Goal: Use online tool/utility: Utilize a website feature to perform a specific function

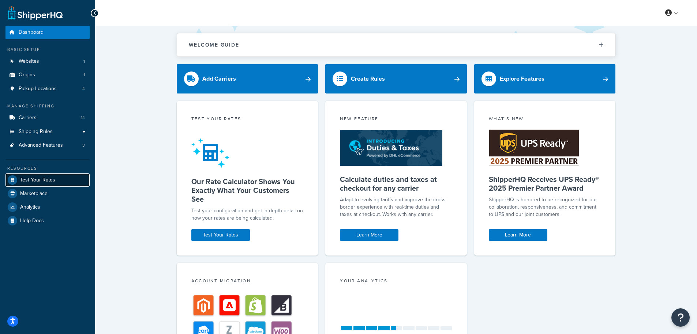
click at [52, 182] on span "Test Your Rates" at bounding box center [37, 180] width 35 height 6
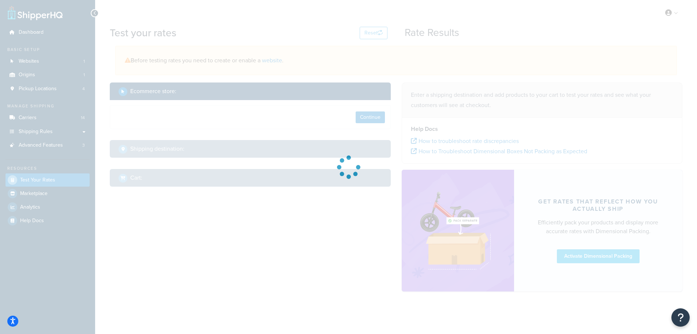
select select "[GEOGRAPHIC_DATA]"
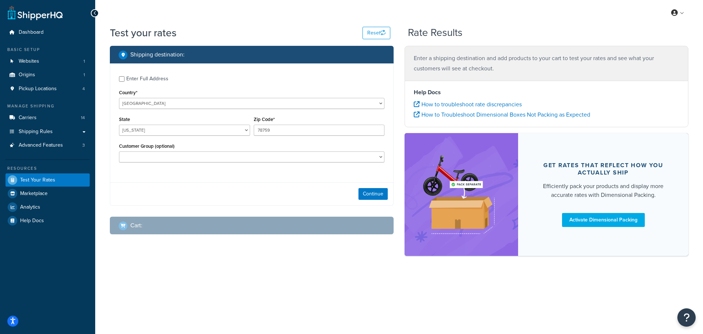
click at [127, 79] on div "Enter Full Address" at bounding box center [147, 79] width 42 height 10
click at [124, 79] on input "Enter Full Address" at bounding box center [121, 78] width 5 height 5
checkbox input "true"
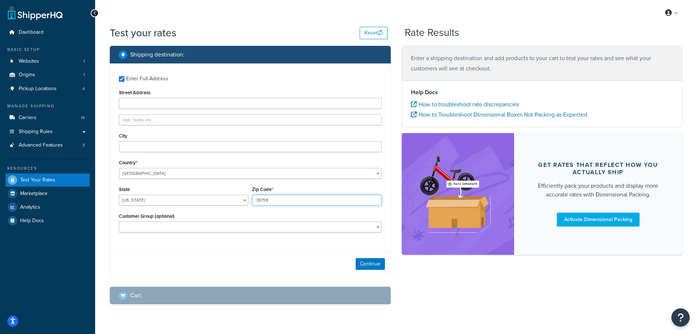
click at [279, 197] on input "78759" at bounding box center [317, 199] width 130 height 11
click at [277, 198] on input "78759" at bounding box center [317, 199] width 130 height 11
click at [261, 198] on input "78759" at bounding box center [317, 199] width 130 height 11
paste input "G66 3HZ"
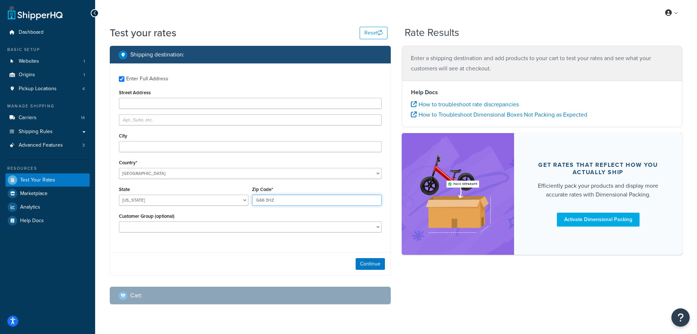
type input "G66 3HZ"
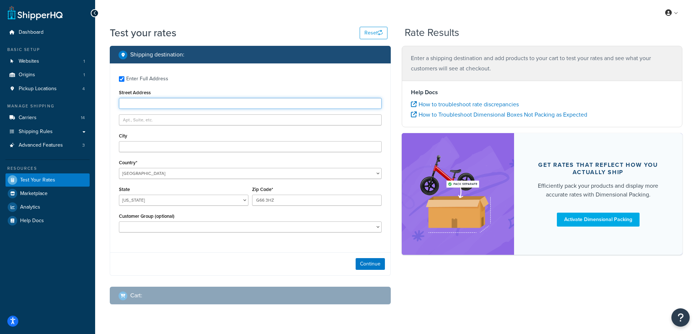
click at [139, 102] on input "Street Address" at bounding box center [250, 103] width 263 height 11
paste input "[STREET_ADDRESS]"
type input "[STREET_ADDRESS]"
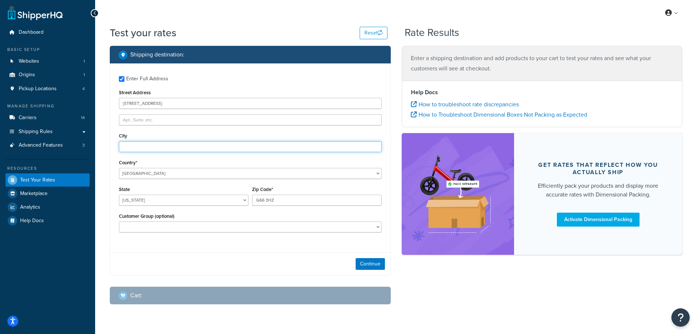
click at [141, 149] on input "City" at bounding box center [250, 146] width 263 height 11
paste input "[GEOGRAPHIC_DATA]"
type input "[GEOGRAPHIC_DATA]"
click at [135, 168] on select "[GEOGRAPHIC_DATA] [GEOGRAPHIC_DATA] [GEOGRAPHIC_DATA] [GEOGRAPHIC_DATA] [GEOGRA…" at bounding box center [250, 173] width 263 height 11
select select "GB"
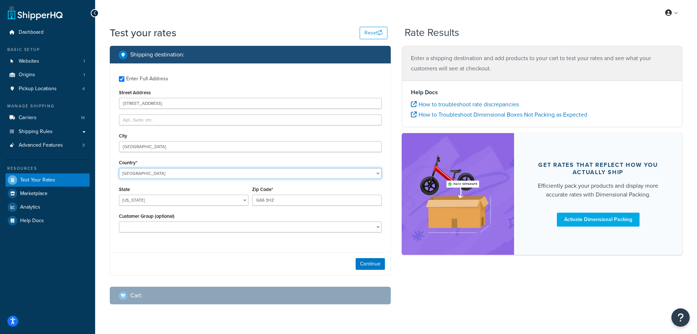
click at [119, 168] on select "[GEOGRAPHIC_DATA] [GEOGRAPHIC_DATA] [GEOGRAPHIC_DATA] [GEOGRAPHIC_DATA] [GEOGRA…" at bounding box center [250, 173] width 263 height 11
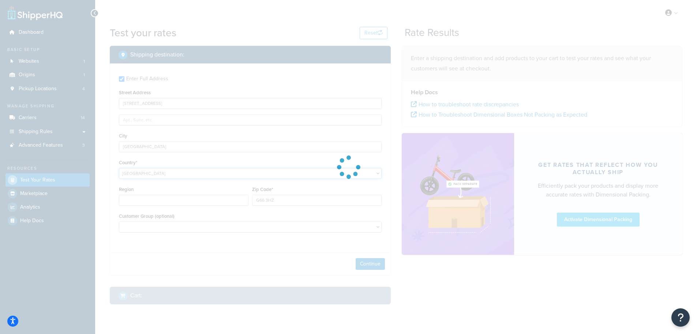
type input "[GEOGRAPHIC_DATA]"
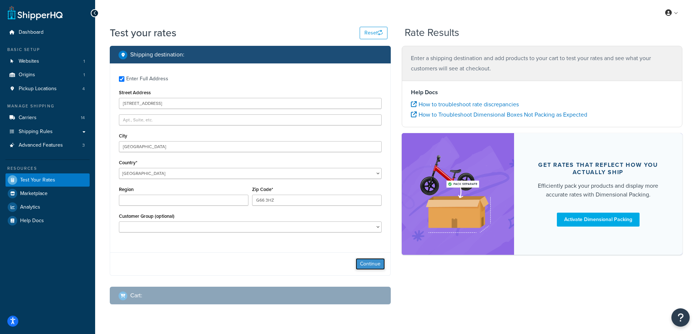
click at [364, 261] on button "Continue" at bounding box center [370, 264] width 29 height 12
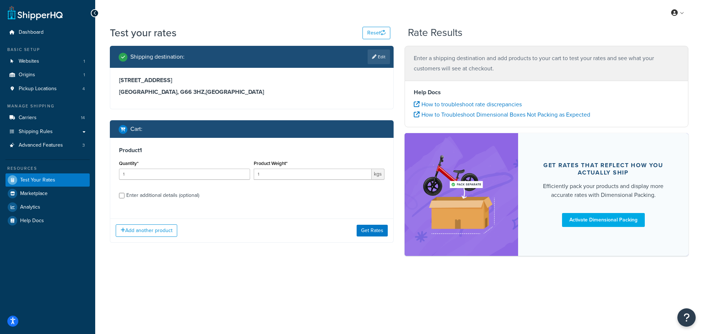
click at [185, 195] on div "Enter additional details (optional)" at bounding box center [162, 195] width 73 height 10
click at [124, 195] on input "Enter additional details (optional)" at bounding box center [121, 195] width 5 height 5
checkbox input "true"
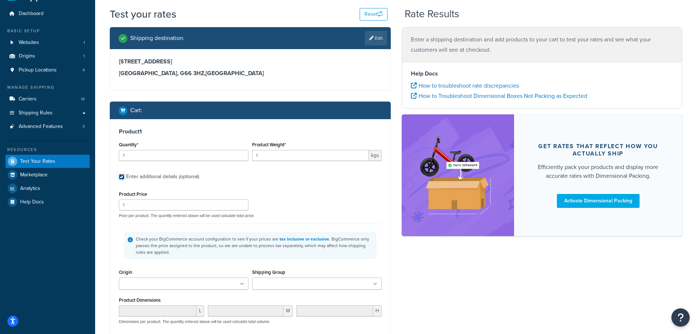
scroll to position [73, 0]
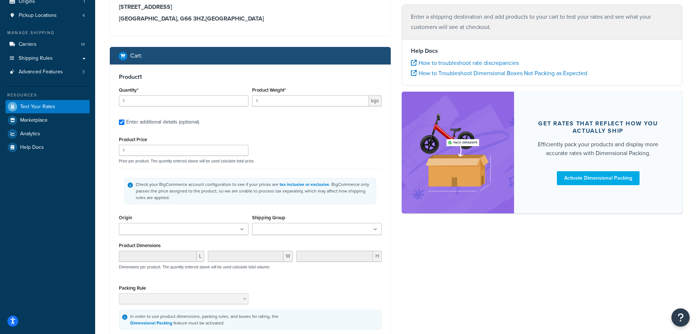
click at [269, 231] on input "Shipping Group" at bounding box center [286, 229] width 65 height 8
type input "dx"
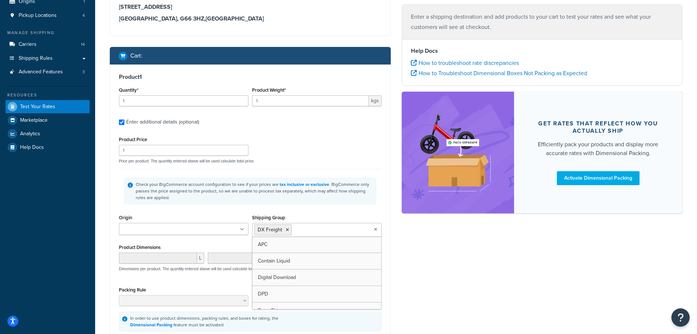
drag, startPoint x: 462, startPoint y: 283, endPoint x: 457, endPoint y: 285, distance: 5.3
click at [462, 284] on div "Shipping destination : Edit [STREET_ADDRESS] Cart : Product 1 Quantity* 1 Produ…" at bounding box center [396, 177] width 584 height 408
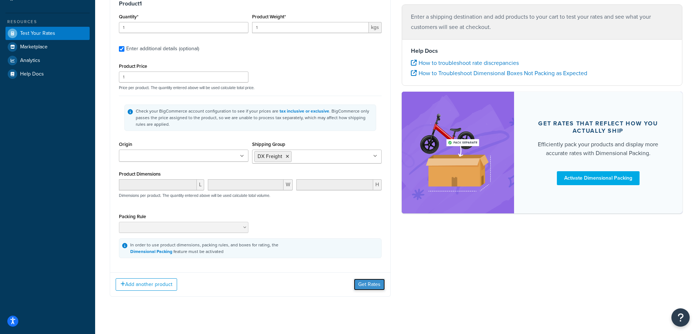
click at [361, 282] on button "Get Rates" at bounding box center [369, 284] width 31 height 12
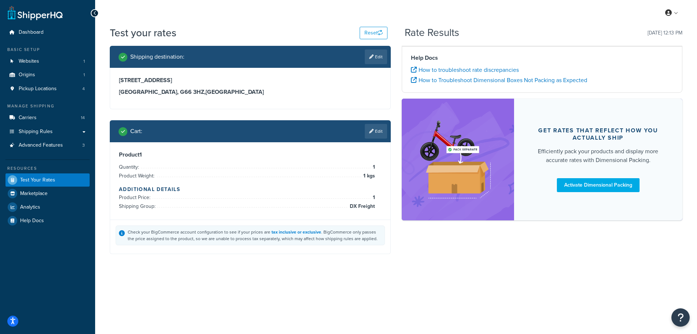
scroll to position [0, 0]
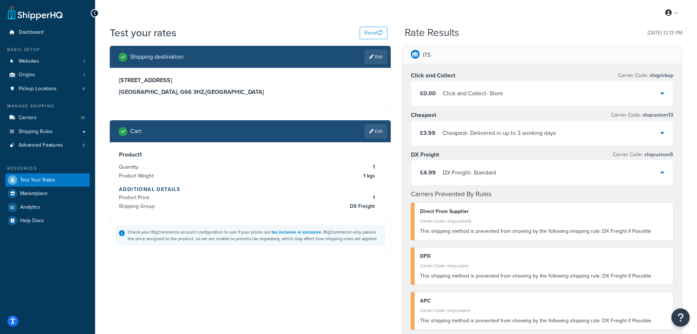
click at [369, 129] on icon at bounding box center [371, 131] width 4 height 4
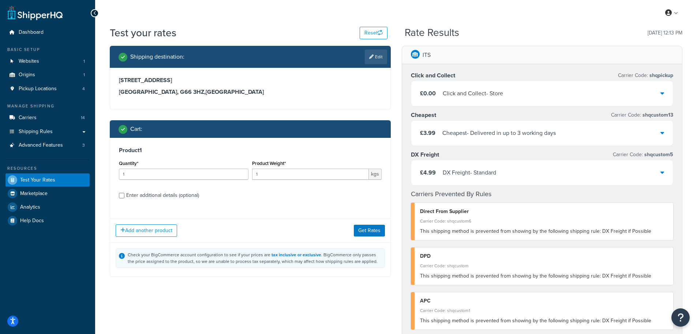
click at [185, 198] on div "Enter additional details (optional)" at bounding box center [162, 195] width 73 height 10
click at [124, 198] on input "Enter additional details (optional)" at bounding box center [121, 195] width 5 height 5
checkbox input "true"
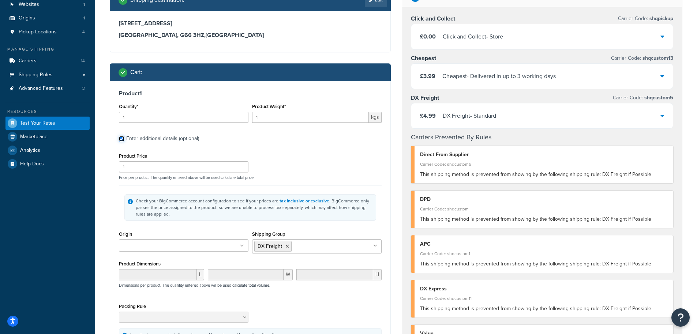
scroll to position [73, 0]
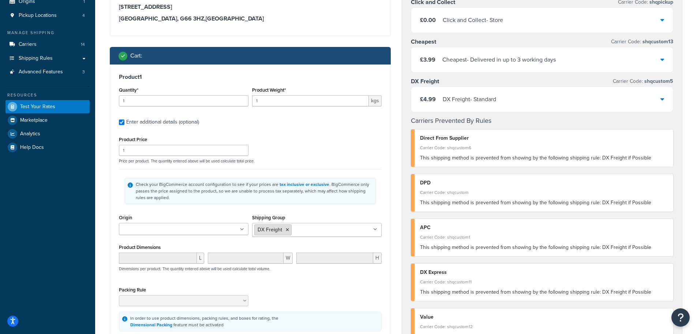
click at [288, 232] on li "DX Freight" at bounding box center [272, 229] width 37 height 11
click at [286, 228] on icon at bounding box center [287, 229] width 3 height 4
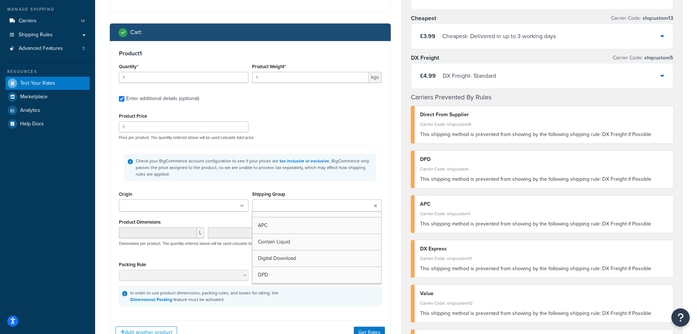
scroll to position [110, 0]
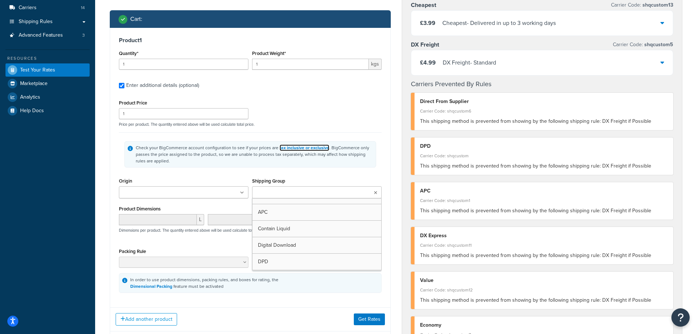
click at [285, 145] on link "tax inclusive or exclusive" at bounding box center [305, 147] width 50 height 7
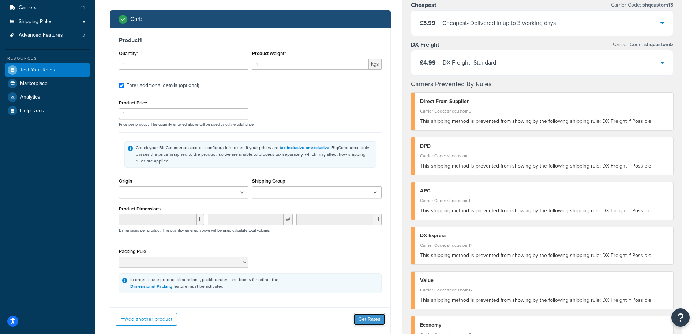
click at [364, 320] on button "Get Rates" at bounding box center [369, 319] width 31 height 12
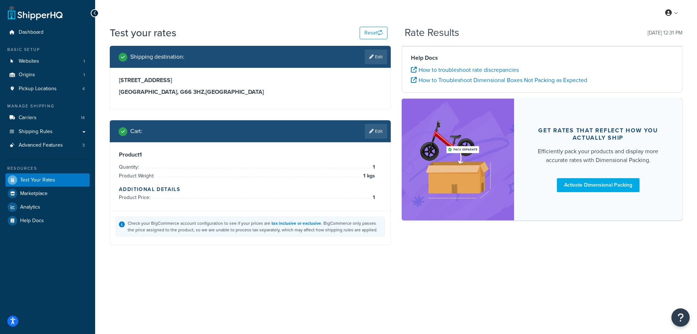
scroll to position [0, 0]
